Goal: Communication & Community: Answer question/provide support

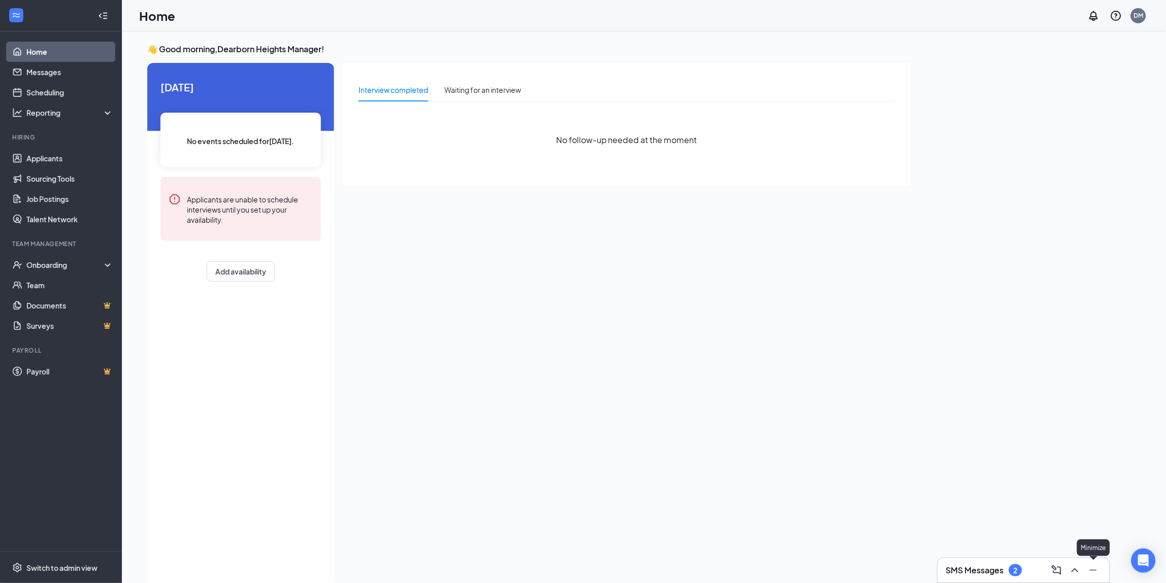
click at [1081, 576] on div at bounding box center [1074, 570] width 18 height 16
click at [1076, 568] on icon "ChevronUp" at bounding box center [1075, 571] width 12 height 12
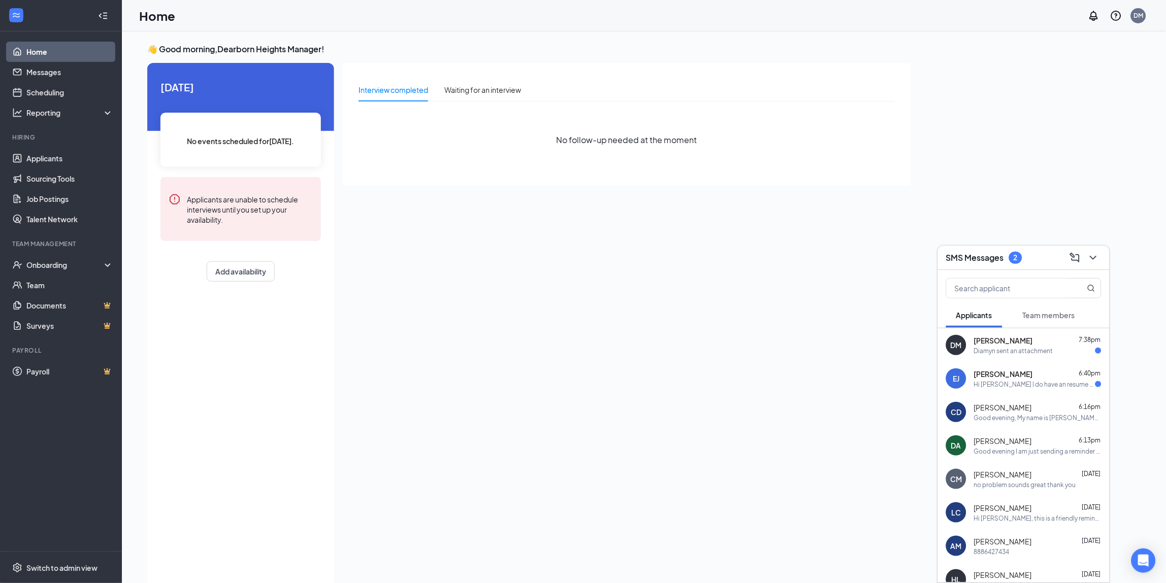
click at [1014, 378] on div "[PERSON_NAME] 6:40pm" at bounding box center [1037, 374] width 127 height 10
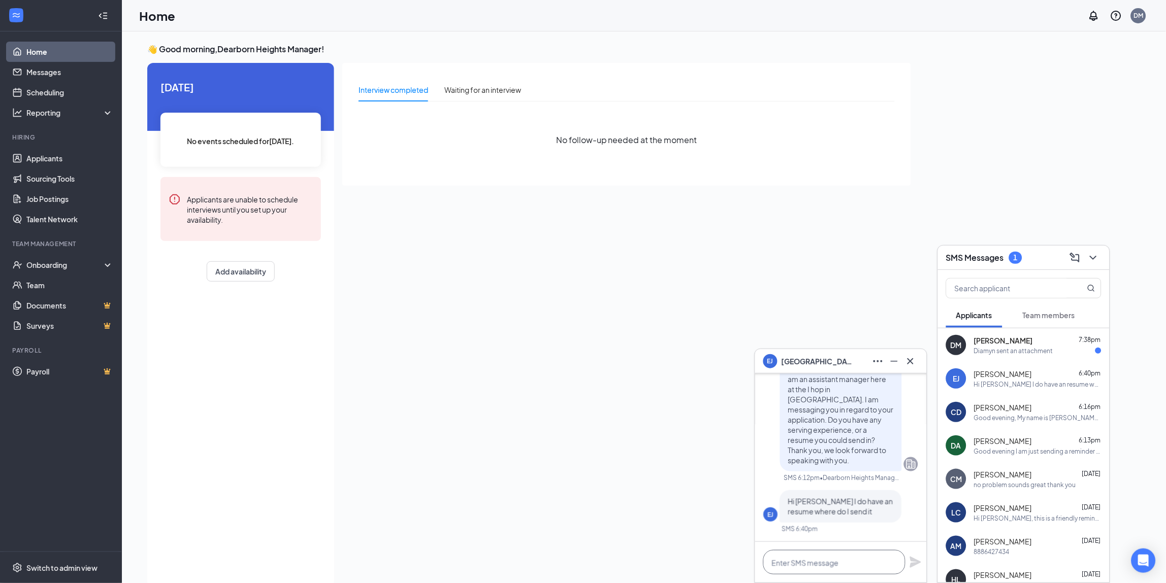
click at [795, 566] on textarea at bounding box center [834, 562] width 142 height 24
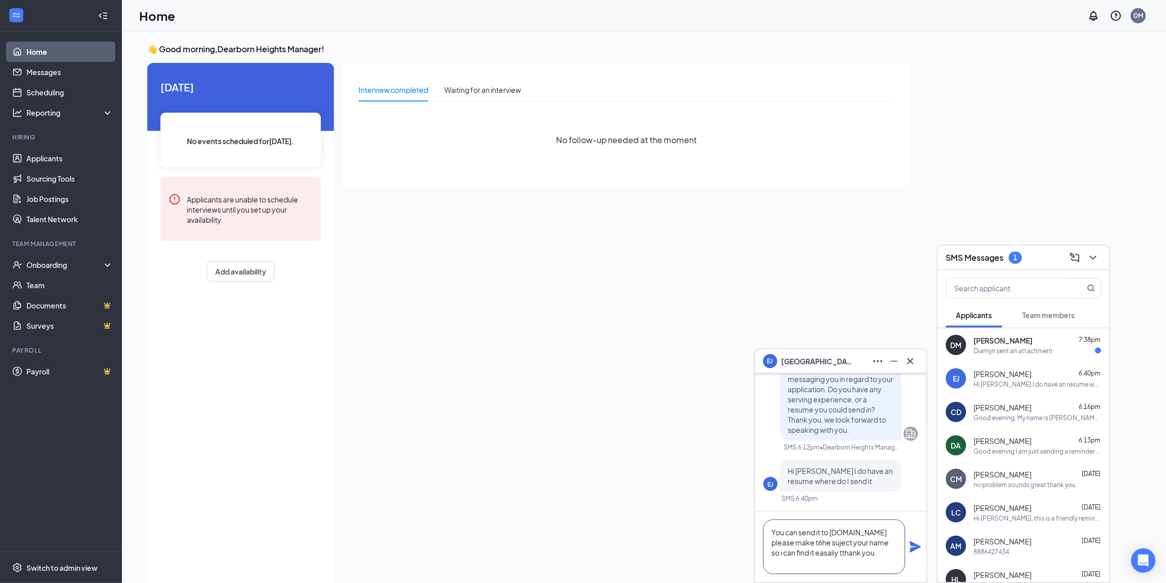
drag, startPoint x: 811, startPoint y: 548, endPoint x: 812, endPoint y: 554, distance: 6.2
type textarea "You can send it to [DOMAIN_NAME] please make t6he subject your name so i can fi…"
click at [910, 545] on icon "Plane" at bounding box center [915, 547] width 12 height 12
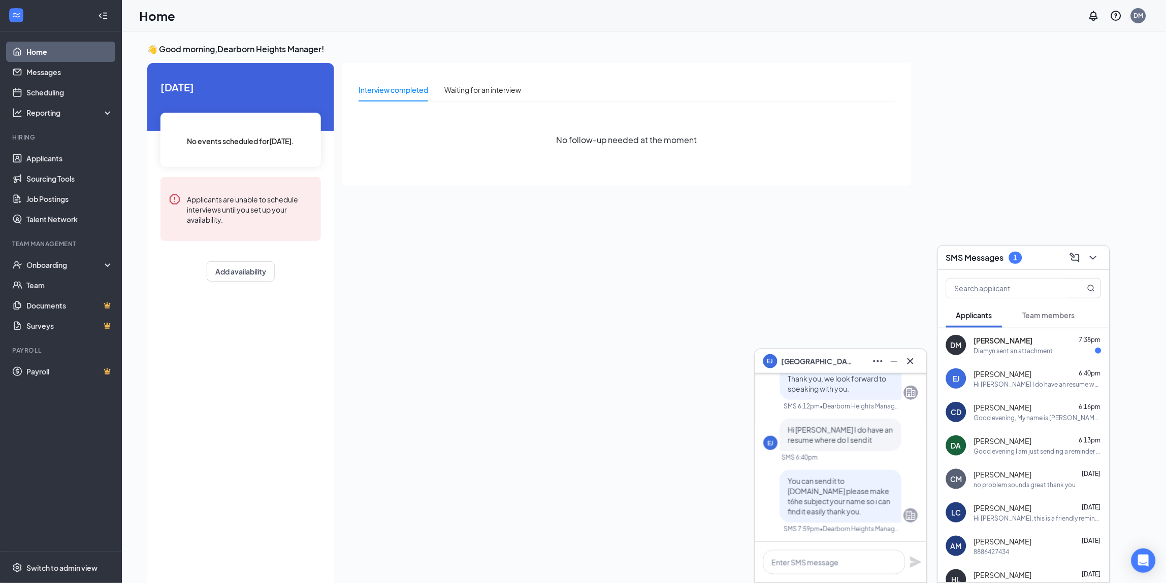
scroll to position [0, 0]
click at [1013, 344] on span "[PERSON_NAME]" at bounding box center [1003, 341] width 59 height 10
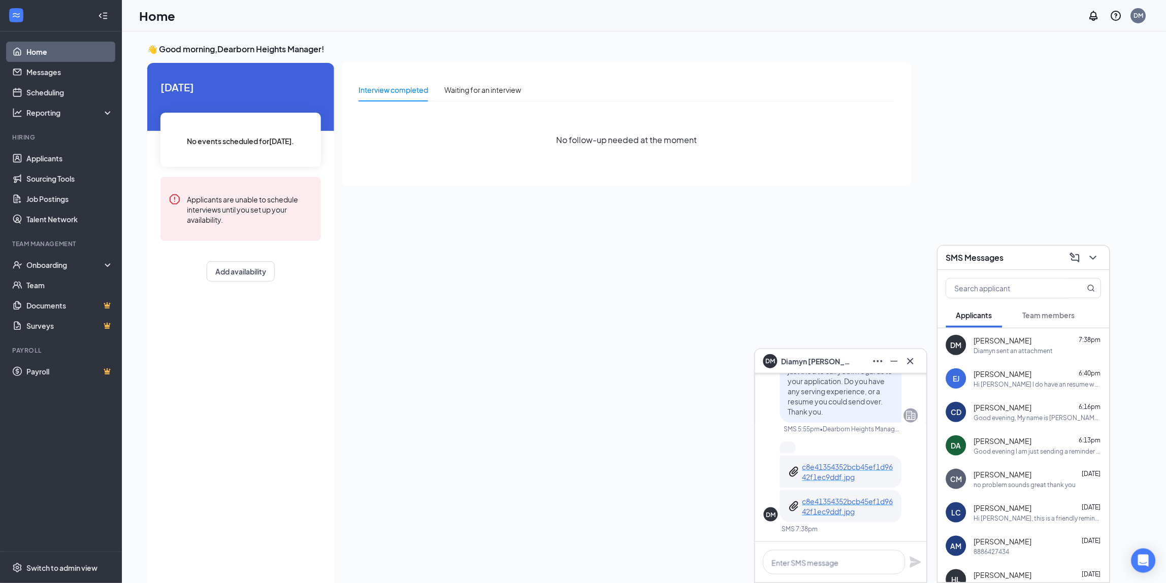
click at [850, 470] on p "c8e41354352bcb45ef1d9642f1ec9ddf.jpg" at bounding box center [847, 472] width 91 height 20
click at [819, 559] on textarea at bounding box center [834, 562] width 142 height 24
type textarea "Thank you, where have you served before?"
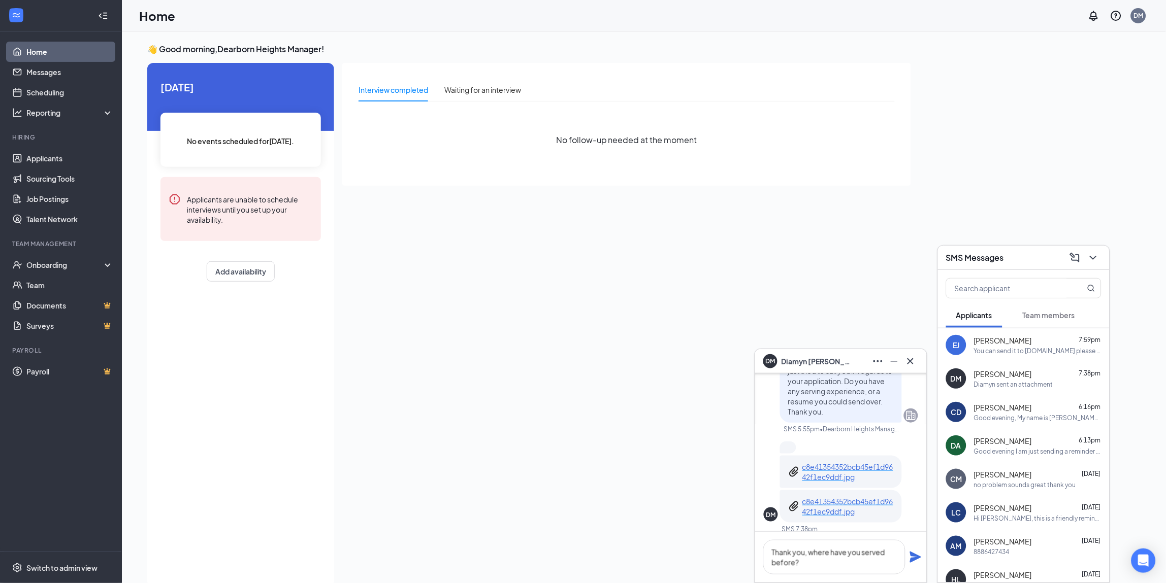
click at [916, 560] on icon "Plane" at bounding box center [915, 557] width 12 height 12
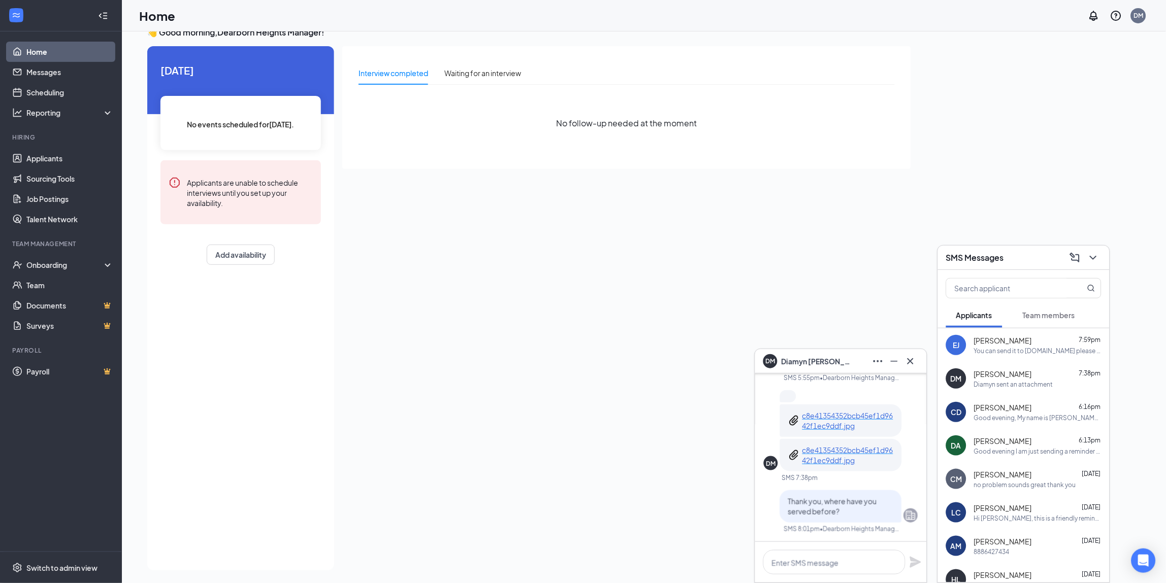
scroll to position [21, 0]
